Goal: Find specific page/section: Find specific page/section

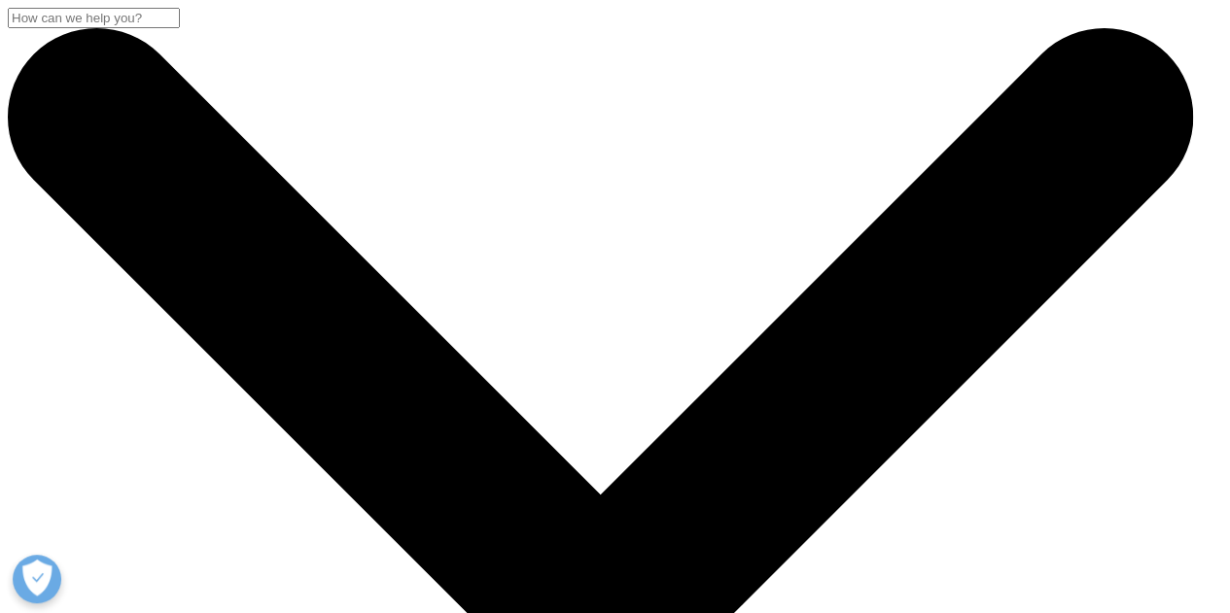
scroll to position [300, 0]
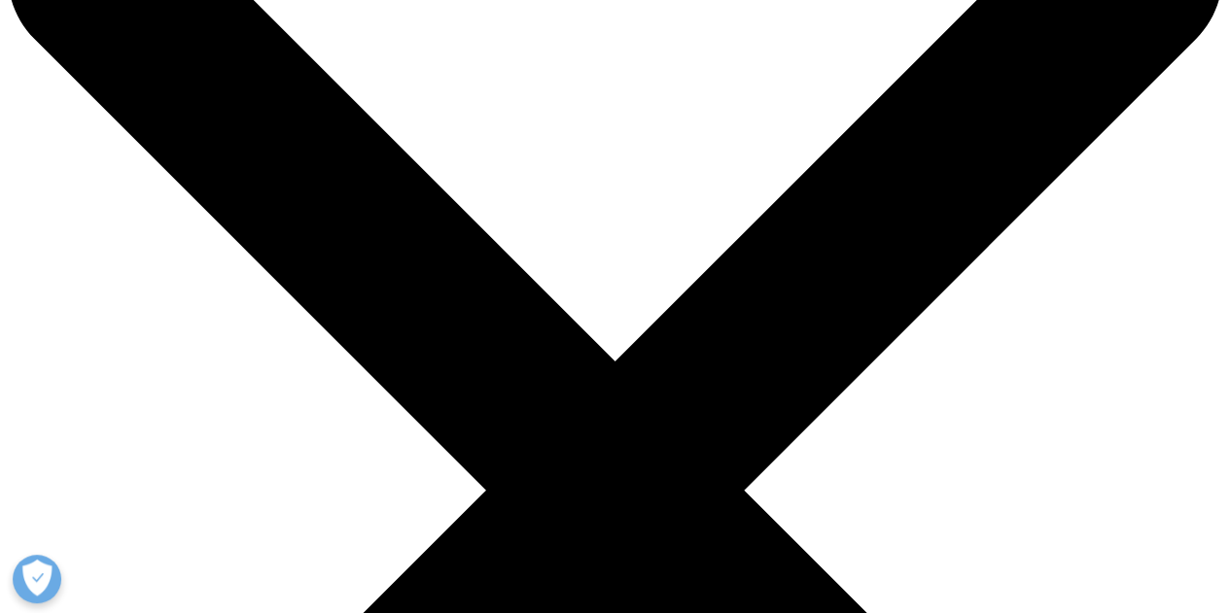
scroll to position [144, 0]
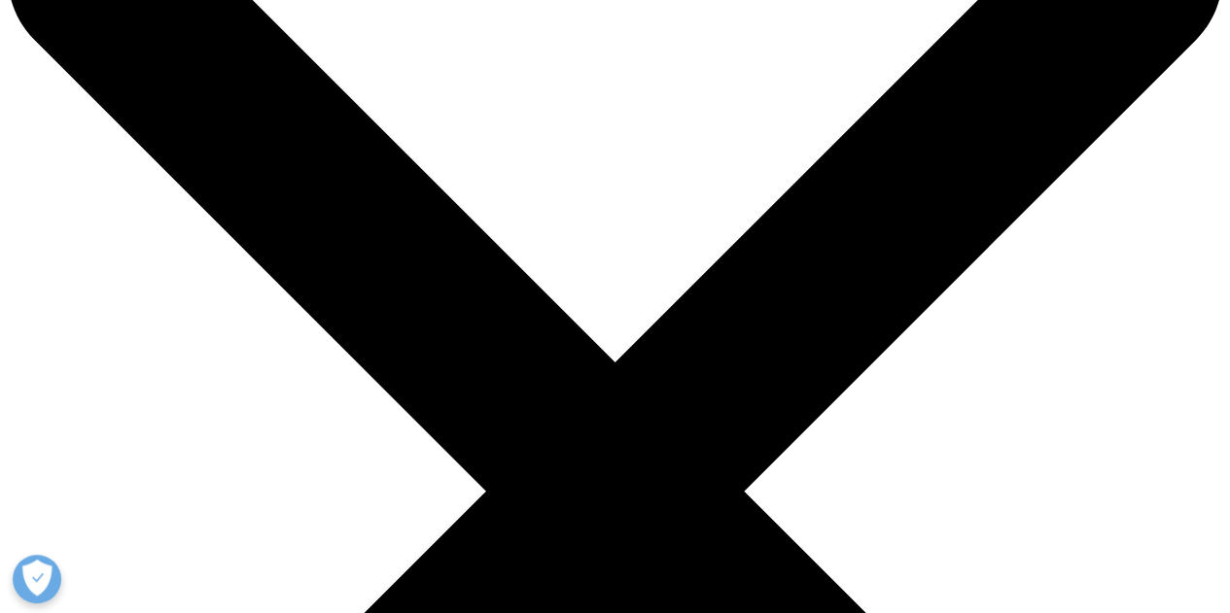
checkbox input "true"
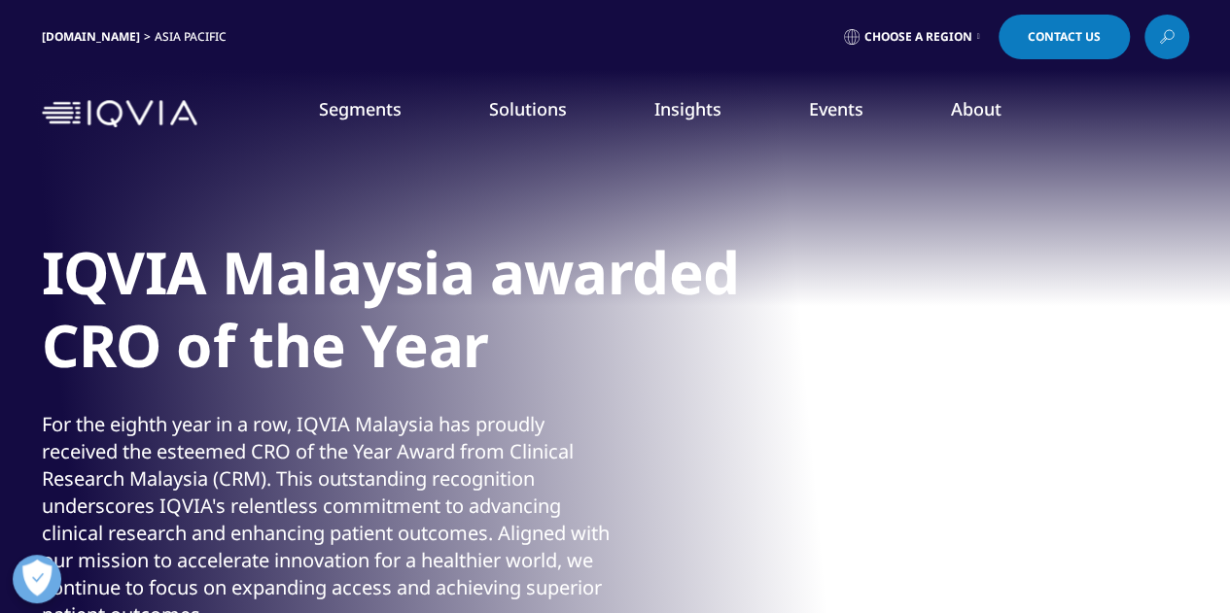
click at [961, 38] on span "Choose a Region" at bounding box center [918, 37] width 108 height 16
